Goal: Task Accomplishment & Management: Manage account settings

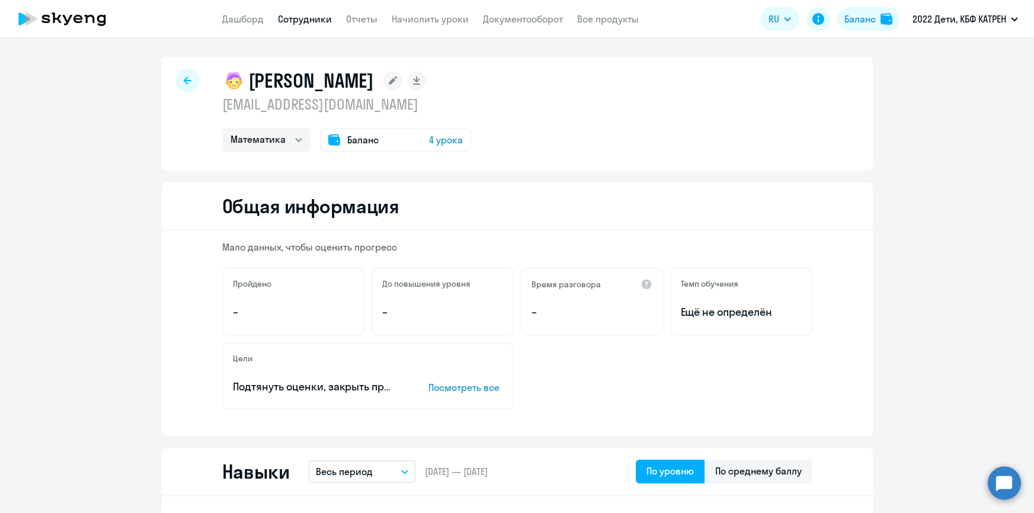
select select "math"
click at [305, 21] on link "Сотрудники" at bounding box center [305, 19] width 54 height 12
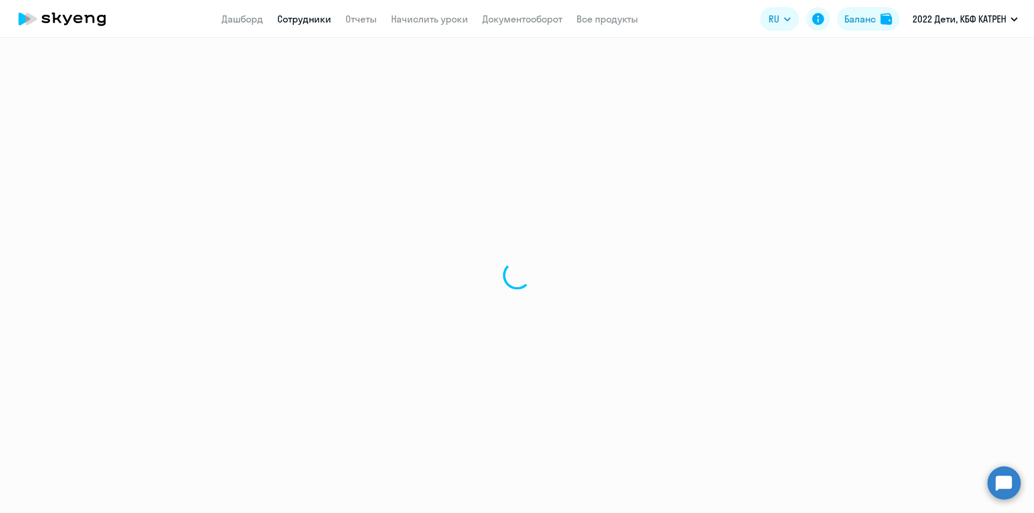
select select "30"
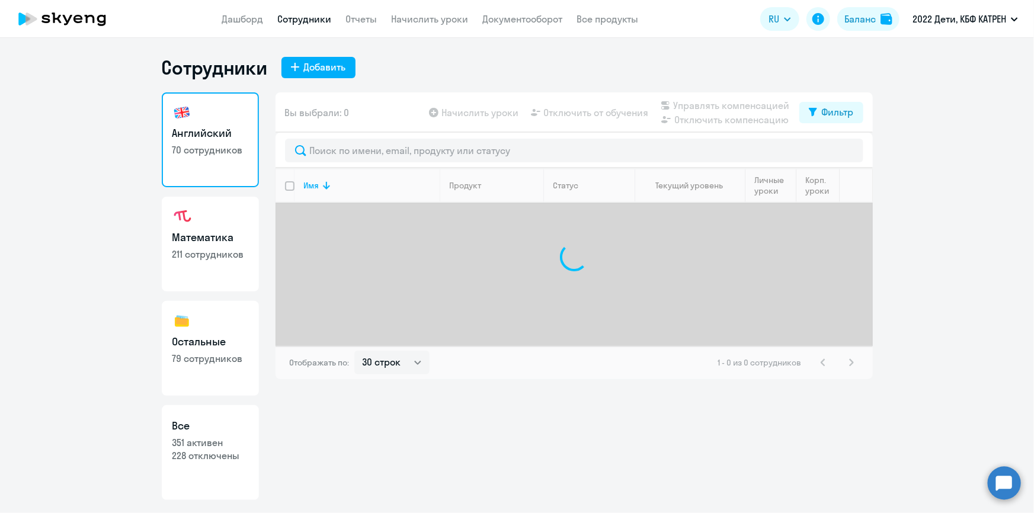
click at [226, 424] on h3 "Все" at bounding box center [210, 425] width 76 height 15
select select "30"
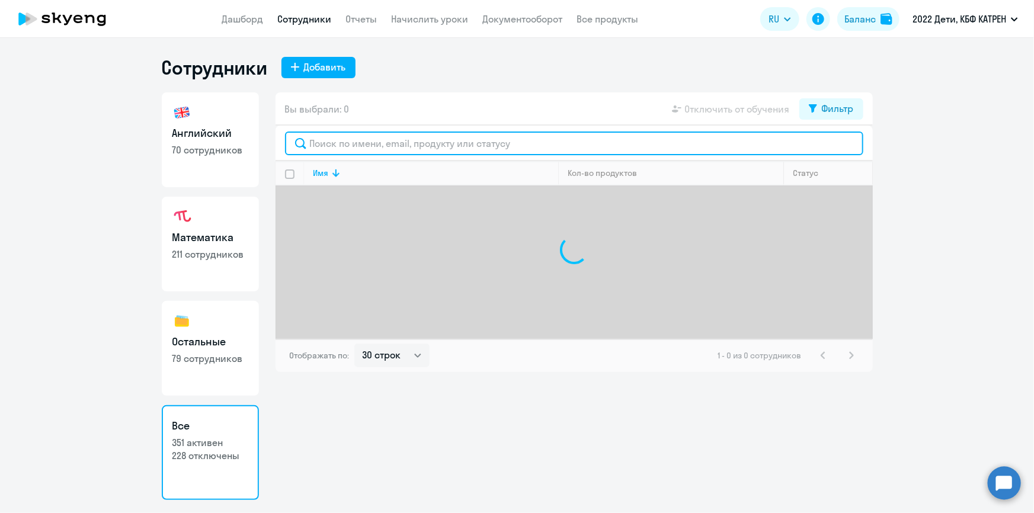
click at [402, 145] on input "text" at bounding box center [574, 144] width 578 height 24
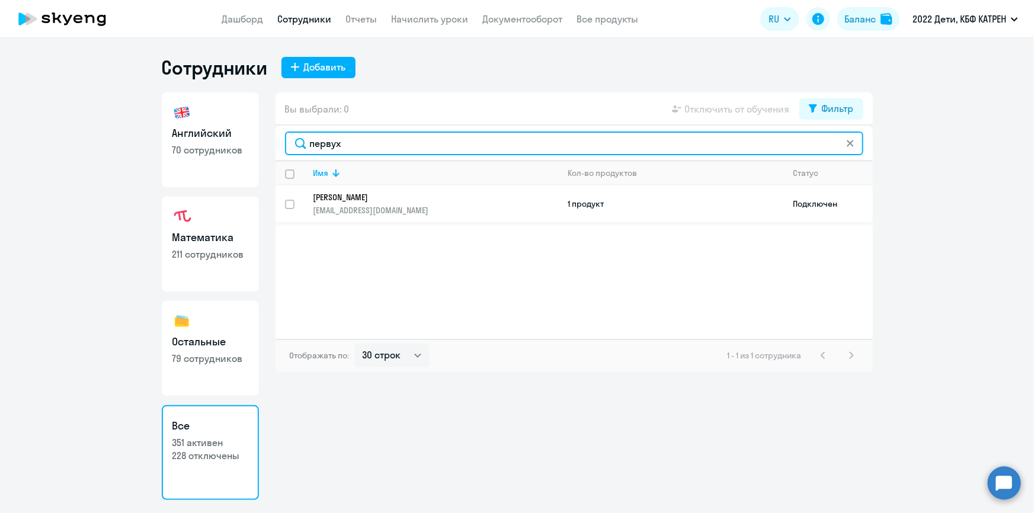
type input "первух"
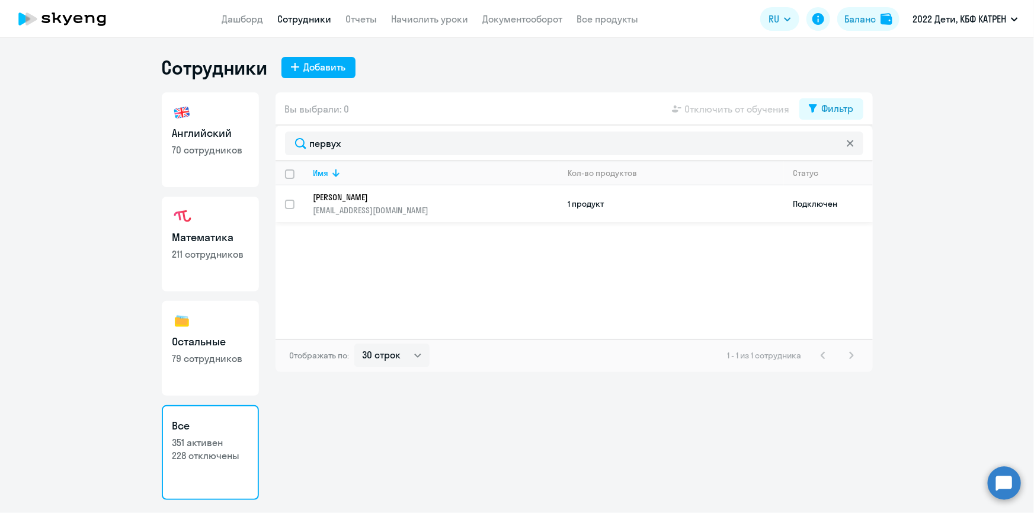
click at [395, 205] on p "[EMAIL_ADDRESS][DOMAIN_NAME]" at bounding box center [435, 210] width 245 height 11
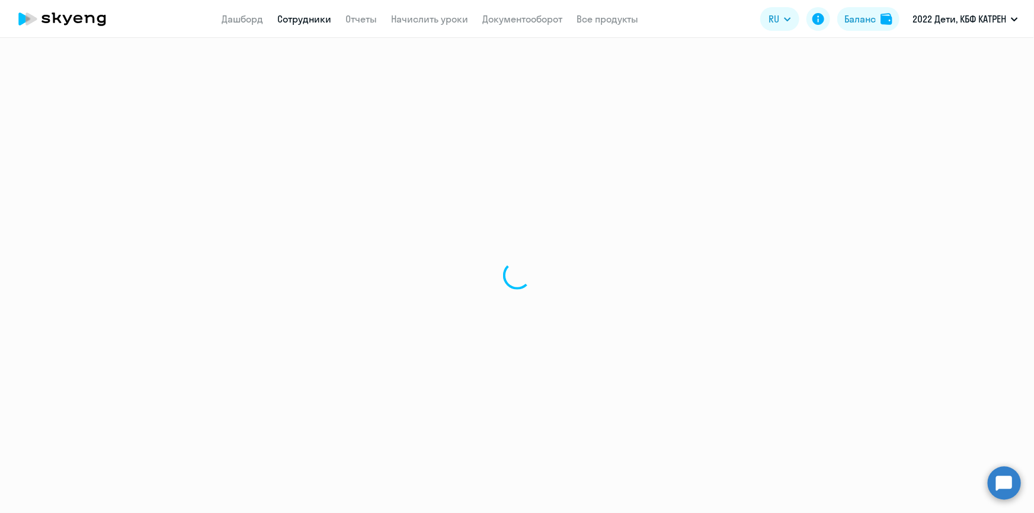
select select "math"
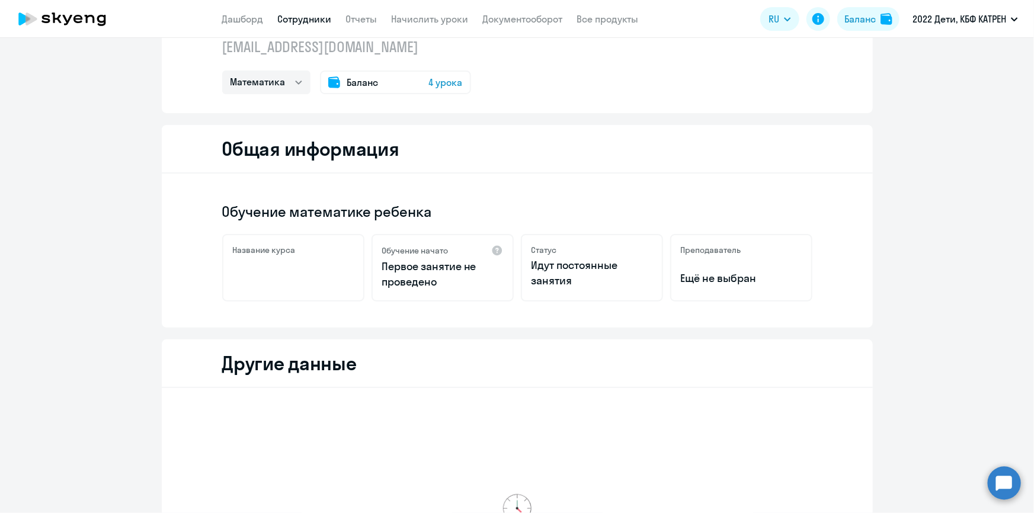
scroll to position [269, 0]
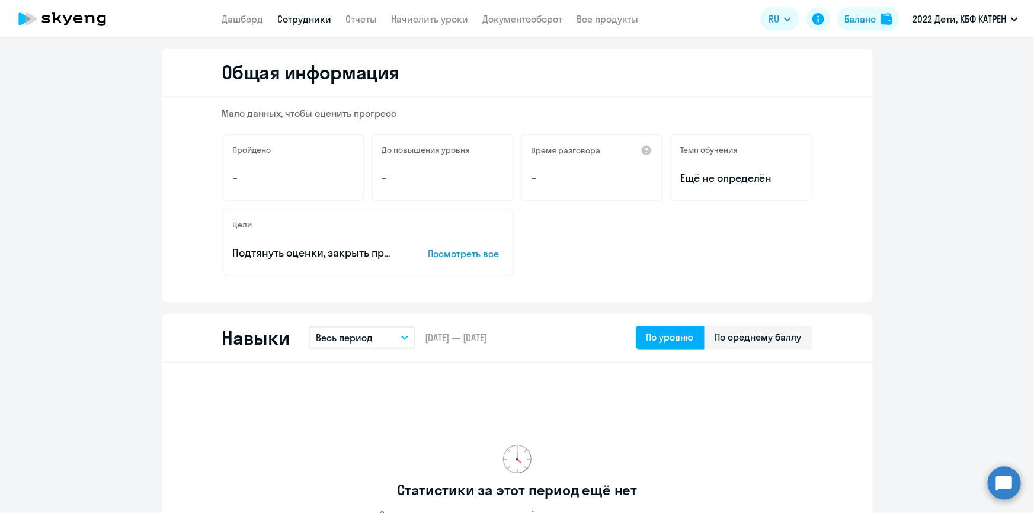
scroll to position [53, 0]
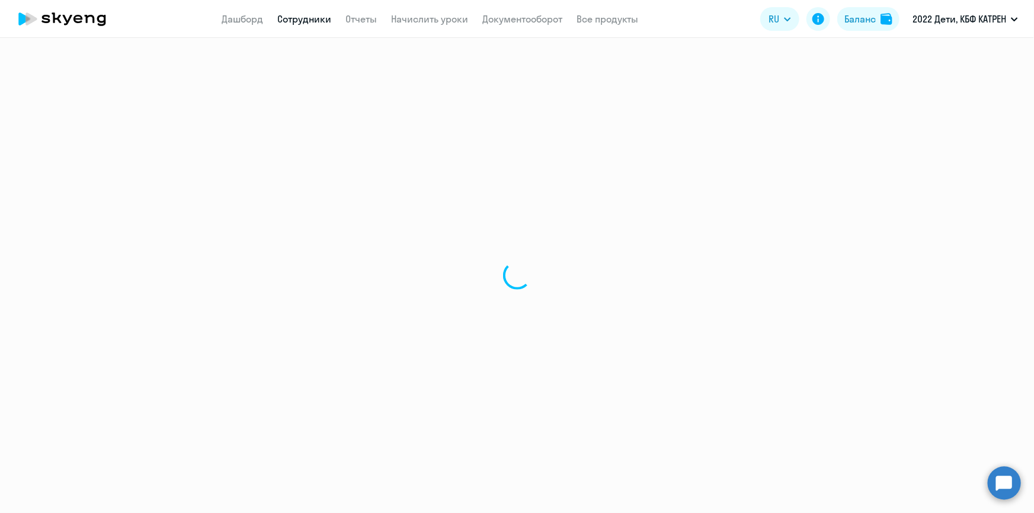
select select "30"
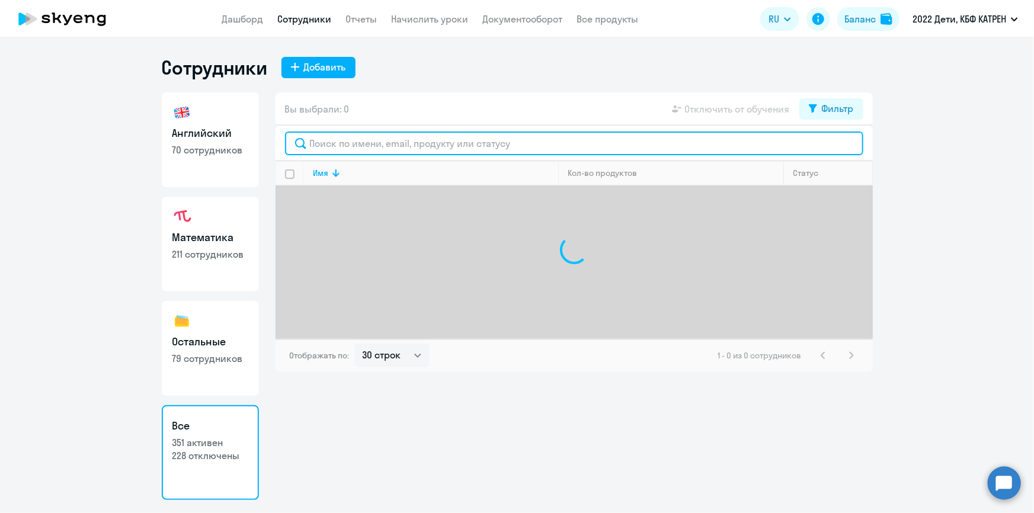
click at [359, 142] on input "text" at bounding box center [574, 144] width 578 height 24
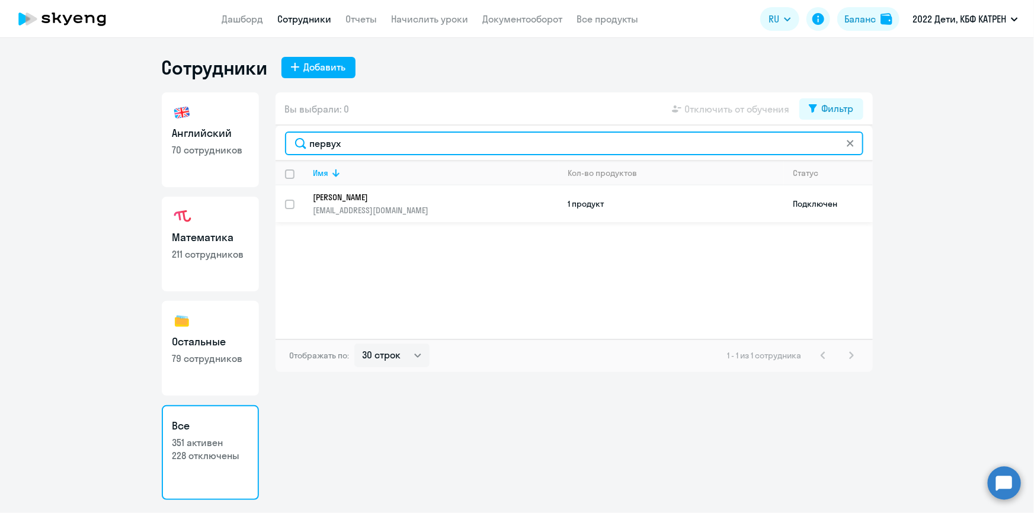
type input "первух"
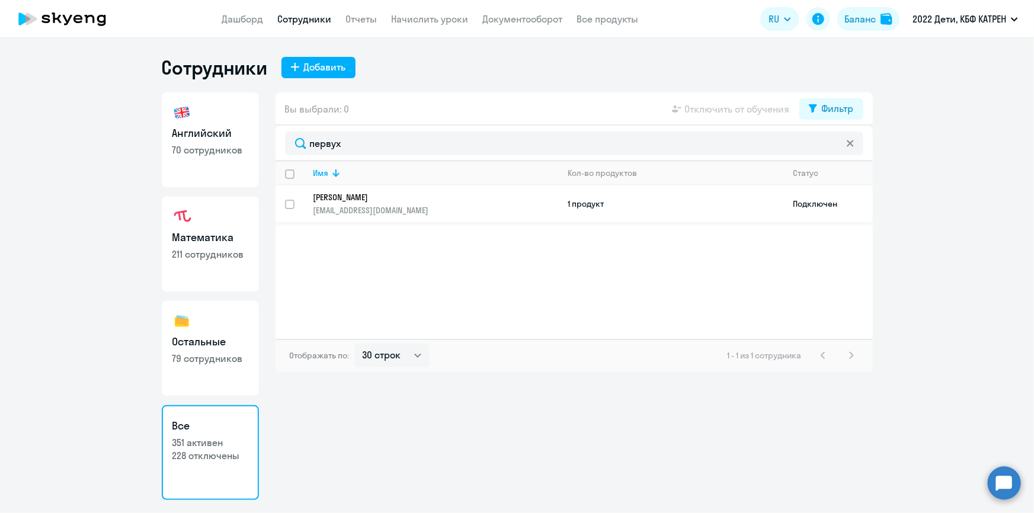
click at [292, 200] on input "select row 42342132" at bounding box center [297, 212] width 24 height 24
checkbox input "true"
click at [731, 107] on span "Отключить от обучения" at bounding box center [737, 109] width 105 height 14
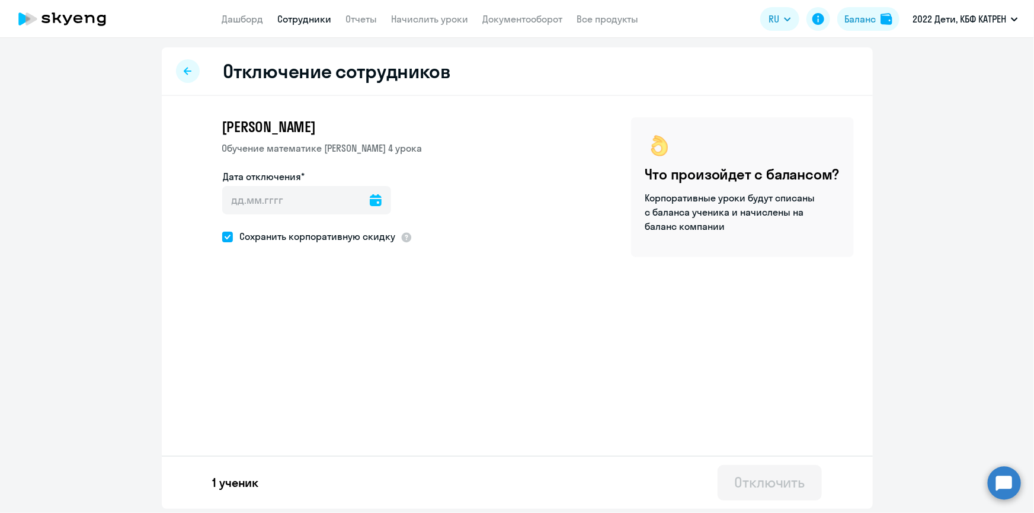
click at [370, 200] on icon at bounding box center [376, 200] width 12 height 12
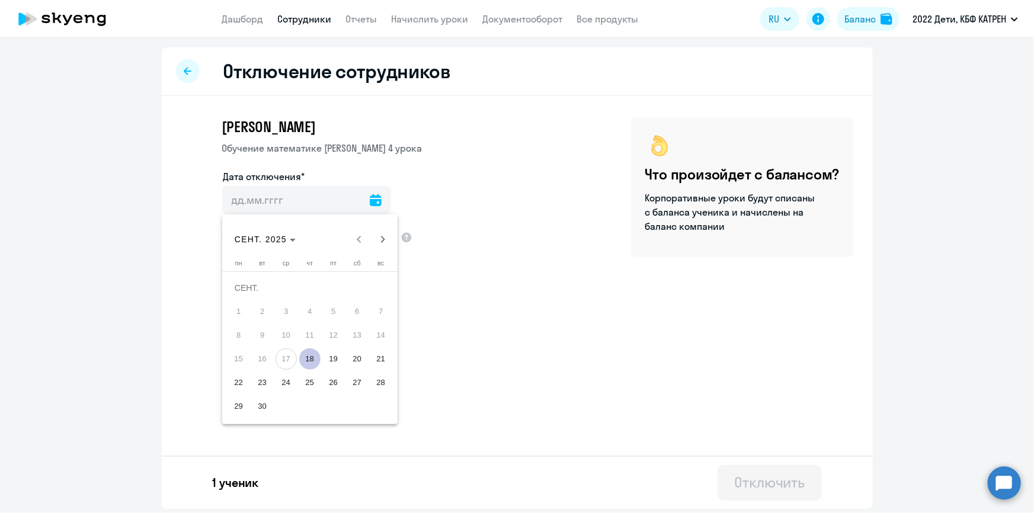
click at [310, 361] on span "18" at bounding box center [309, 358] width 21 height 21
type input "[DATE]"
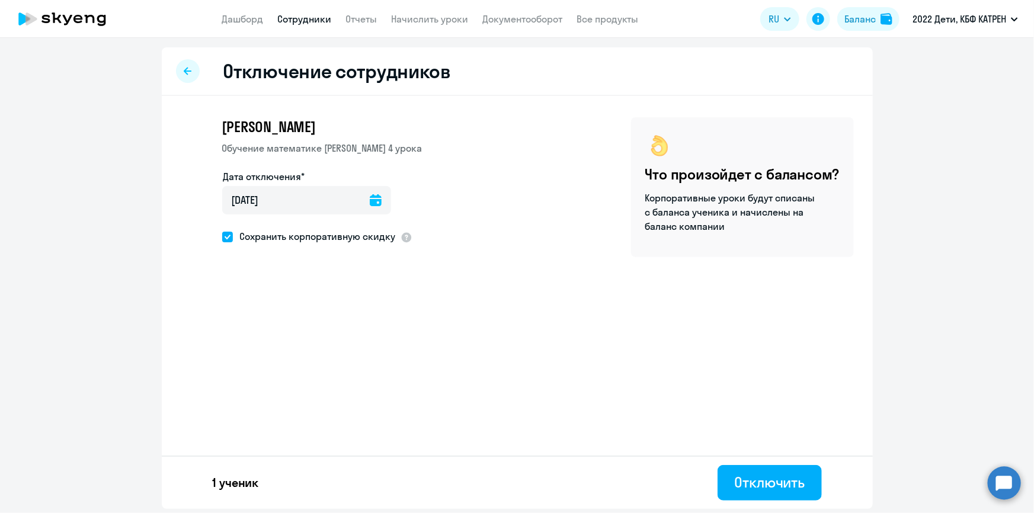
click at [234, 236] on span "Сохранить корпоративную скидку" at bounding box center [314, 236] width 163 height 14
click at [222, 236] on input "Сохранить корпоративную скидку" at bounding box center [222, 236] width 1 height 1
checkbox input "false"
click at [758, 487] on div "Отключить" at bounding box center [769, 482] width 71 height 19
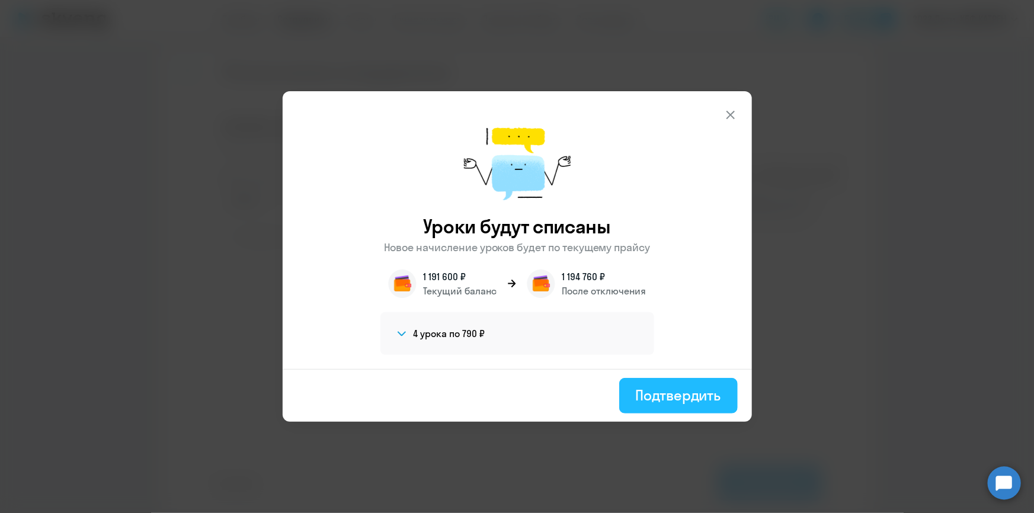
click at [688, 399] on div "Подтвердить" at bounding box center [678, 395] width 85 height 19
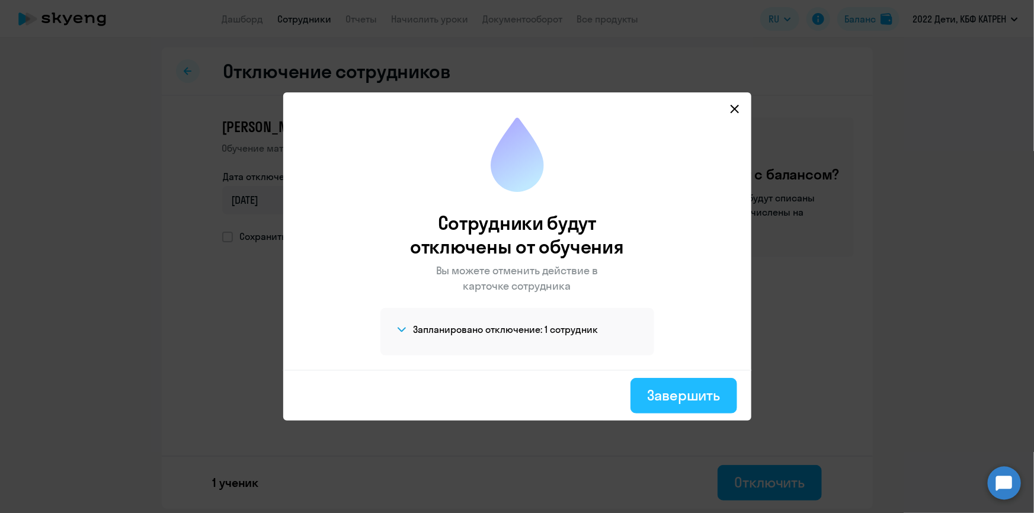
click at [663, 397] on div "Завершить" at bounding box center [683, 395] width 73 height 19
select select "30"
